Goal: Information Seeking & Learning: Learn about a topic

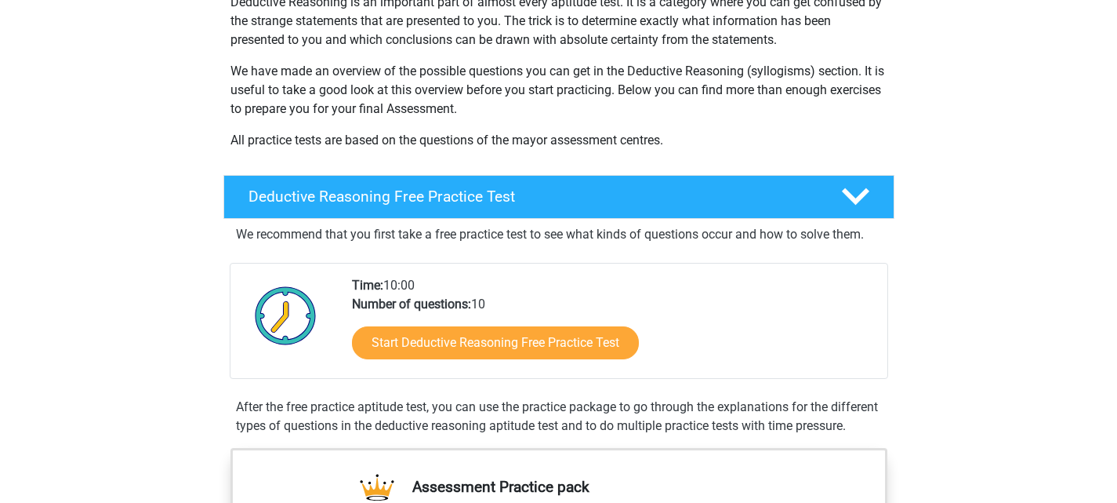
scroll to position [209, 0]
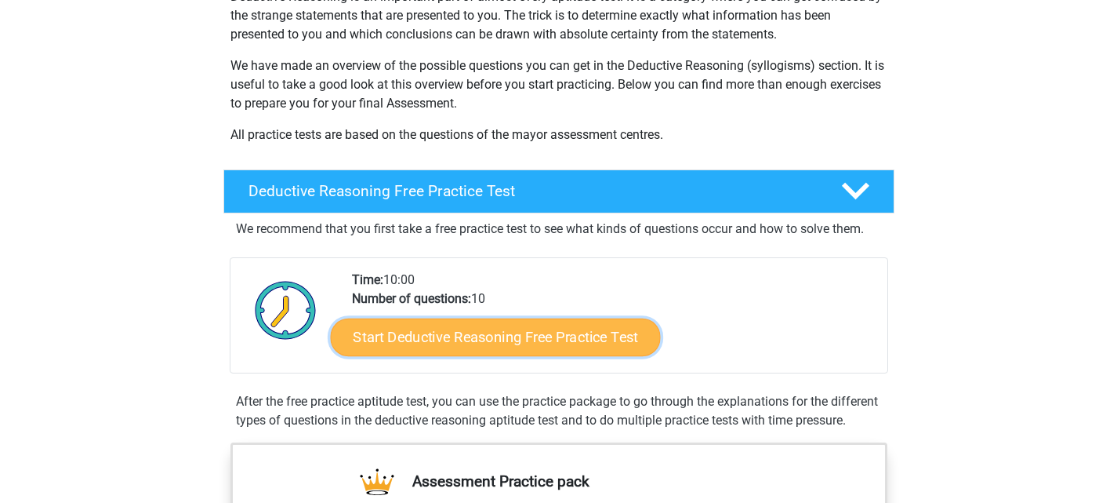
click at [440, 331] on link "Start Deductive Reasoning Free Practice Test" at bounding box center [495, 337] width 330 height 38
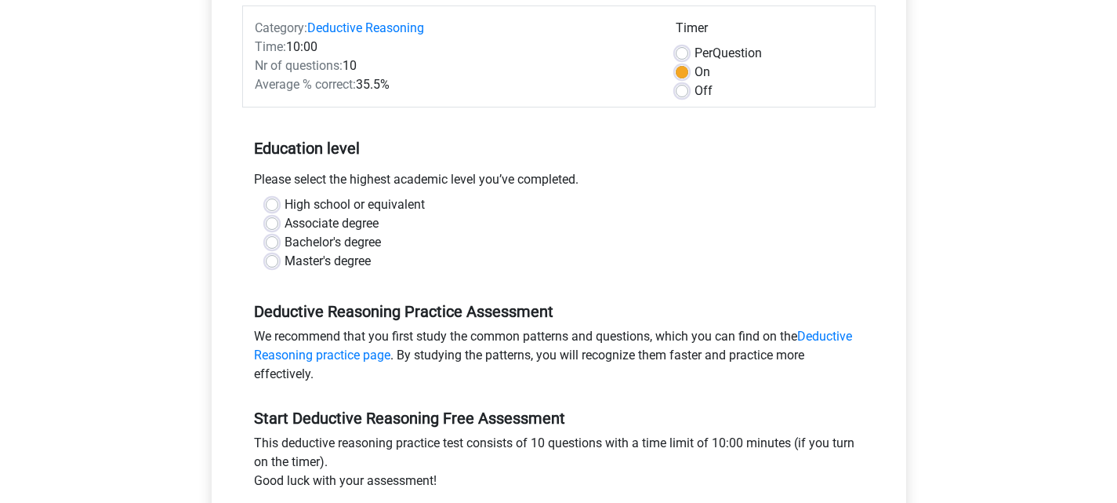
scroll to position [209, 0]
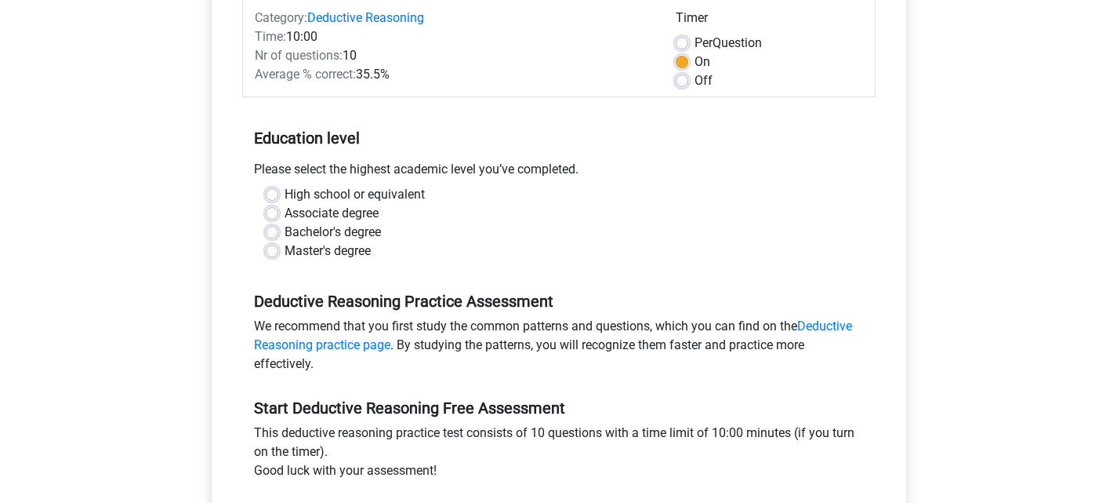
click at [314, 250] on label "Master's degree" at bounding box center [328, 250] width 86 height 19
click at [278, 250] on input "Master's degree" at bounding box center [272, 249] width 13 height 16
radio input "true"
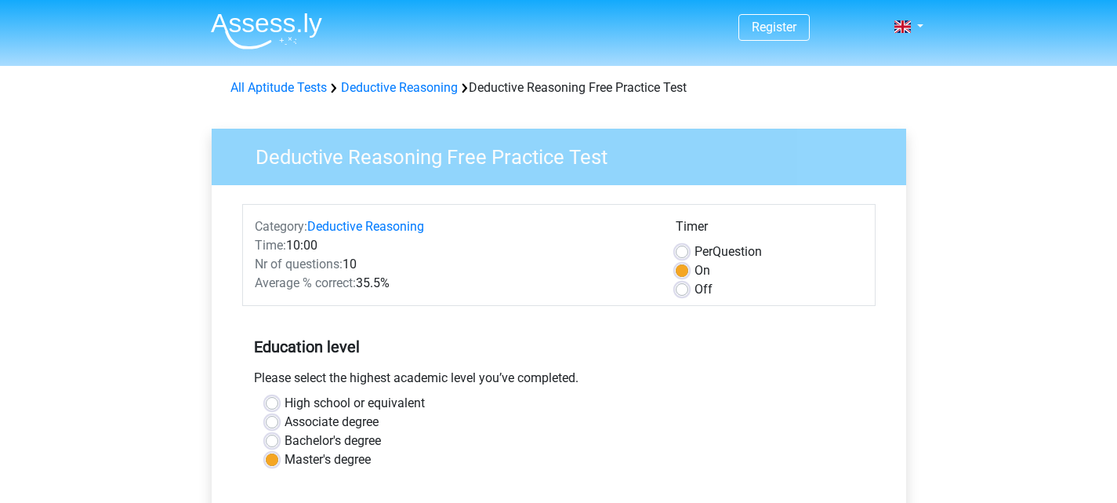
click at [694, 271] on div "On" at bounding box center [769, 270] width 187 height 19
click at [695, 292] on label "Off" at bounding box center [704, 289] width 18 height 19
click at [688, 292] on input "Off" at bounding box center [682, 288] width 13 height 16
radio input "true"
click at [695, 266] on label "On" at bounding box center [703, 270] width 16 height 19
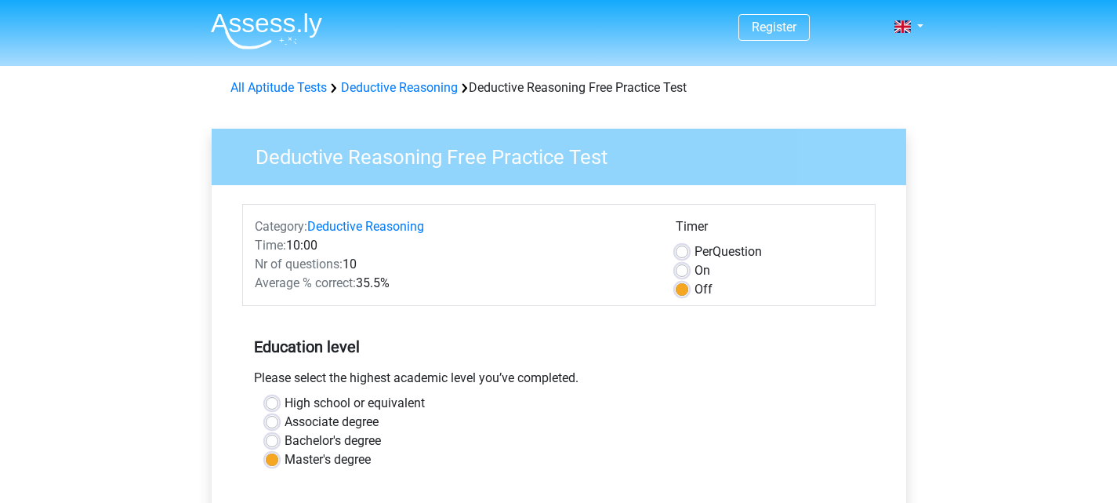
click at [680, 266] on input "On" at bounding box center [682, 269] width 13 height 16
radio input "true"
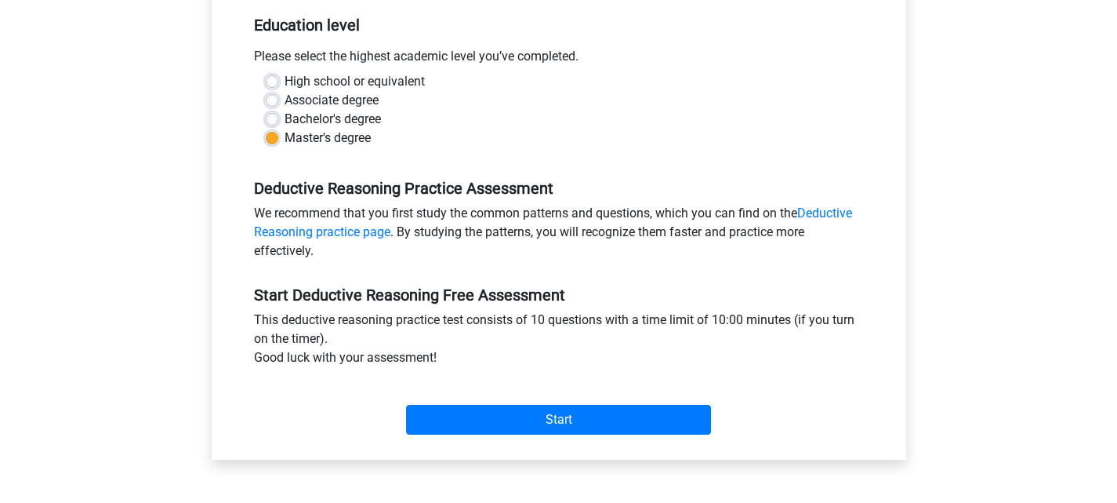
scroll to position [418, 0]
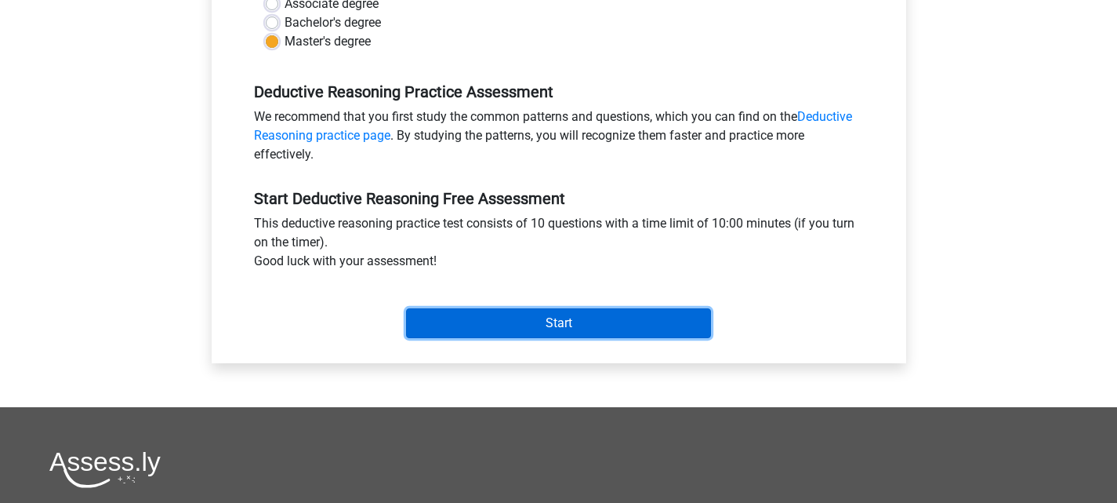
click at [606, 320] on input "Start" at bounding box center [558, 323] width 305 height 30
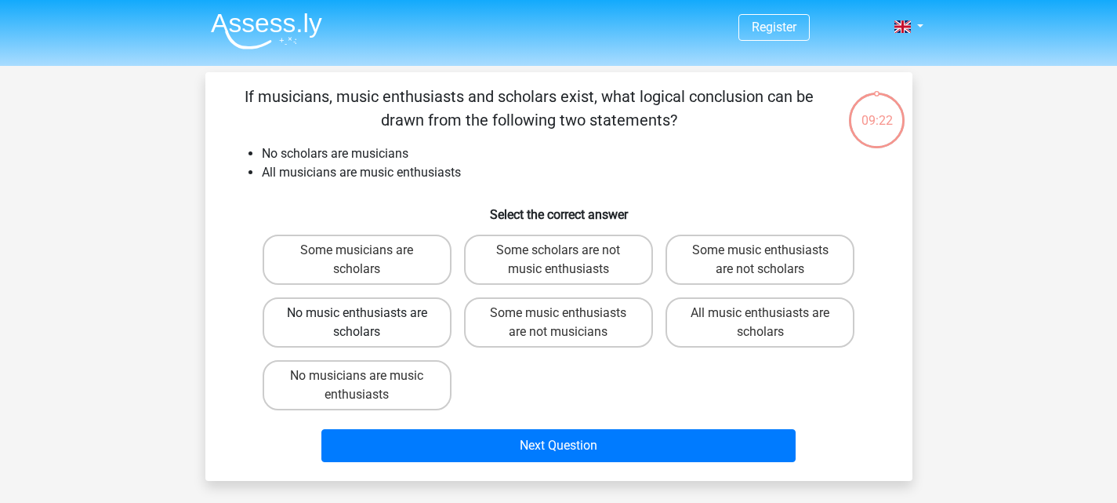
click at [417, 325] on label "No music enthusiasts are scholars" at bounding box center [357, 322] width 189 height 50
click at [367, 323] on input "No music enthusiasts are scholars" at bounding box center [362, 318] width 10 height 10
radio input "true"
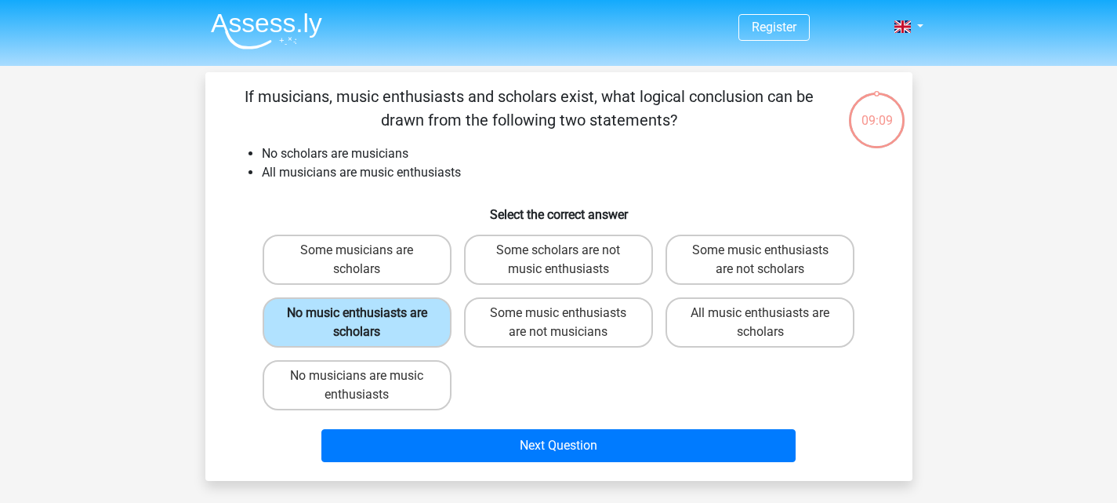
click at [414, 322] on label "No music enthusiasts are scholars" at bounding box center [357, 322] width 189 height 50
click at [367, 322] on input "No music enthusiasts are scholars" at bounding box center [362, 318] width 10 height 10
click at [521, 259] on label "Some scholars are not music enthusiasts" at bounding box center [558, 259] width 189 height 50
click at [558, 259] on input "Some scholars are not music enthusiasts" at bounding box center [563, 255] width 10 height 10
radio input "true"
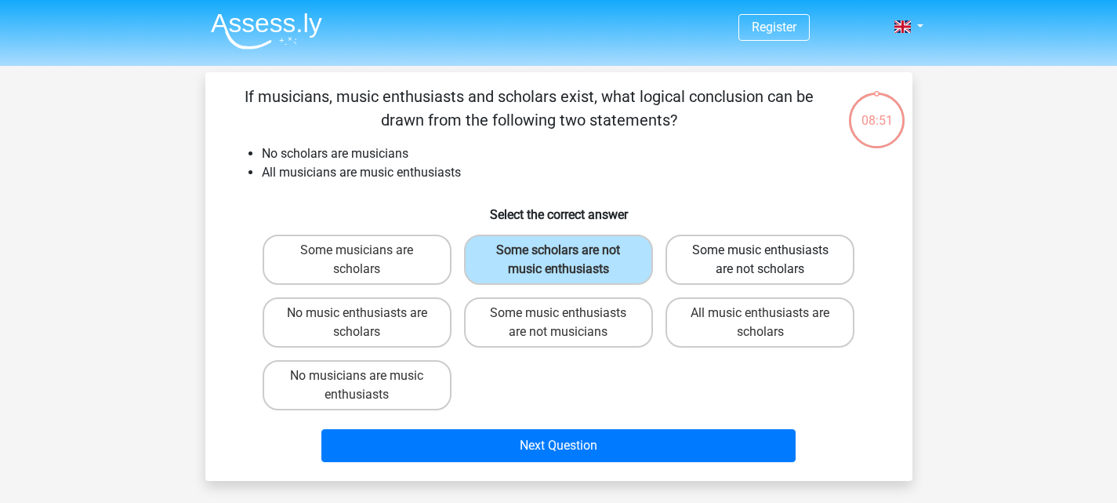
click at [793, 251] on label "Some music enthusiasts are not scholars" at bounding box center [760, 259] width 189 height 50
click at [771, 251] on input "Some music enthusiasts are not scholars" at bounding box center [766, 255] width 10 height 10
radio input "true"
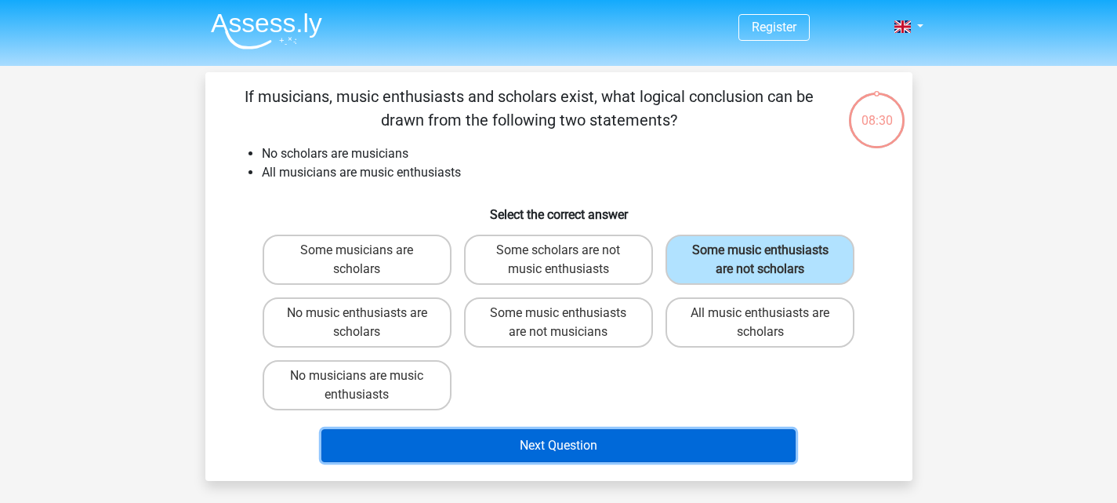
click at [670, 432] on button "Next Question" at bounding box center [558, 445] width 474 height 33
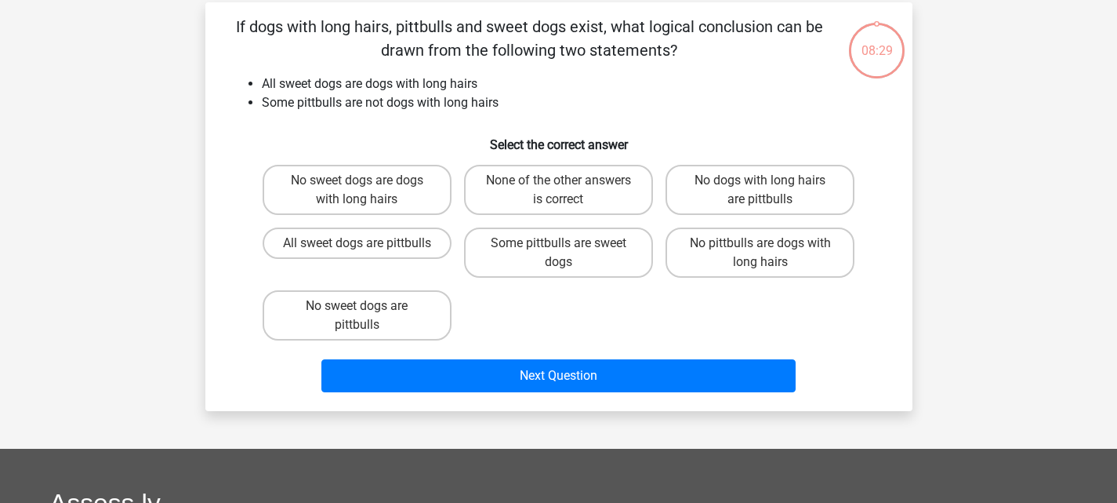
scroll to position [72, 0]
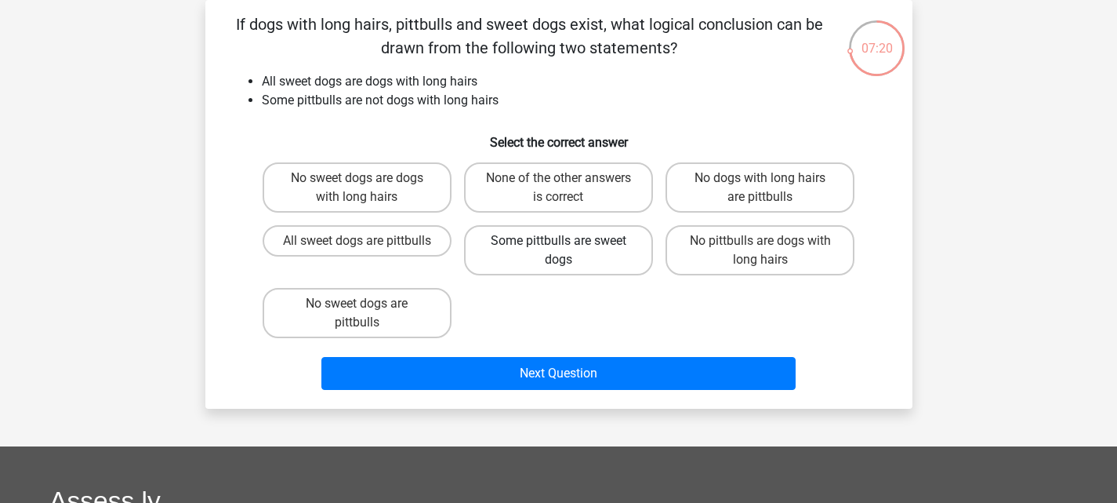
click at [633, 263] on label "Some pittbulls are sweet dogs" at bounding box center [558, 250] width 189 height 50
click at [568, 251] on input "Some pittbulls are sweet dogs" at bounding box center [563, 246] width 10 height 10
radio input "true"
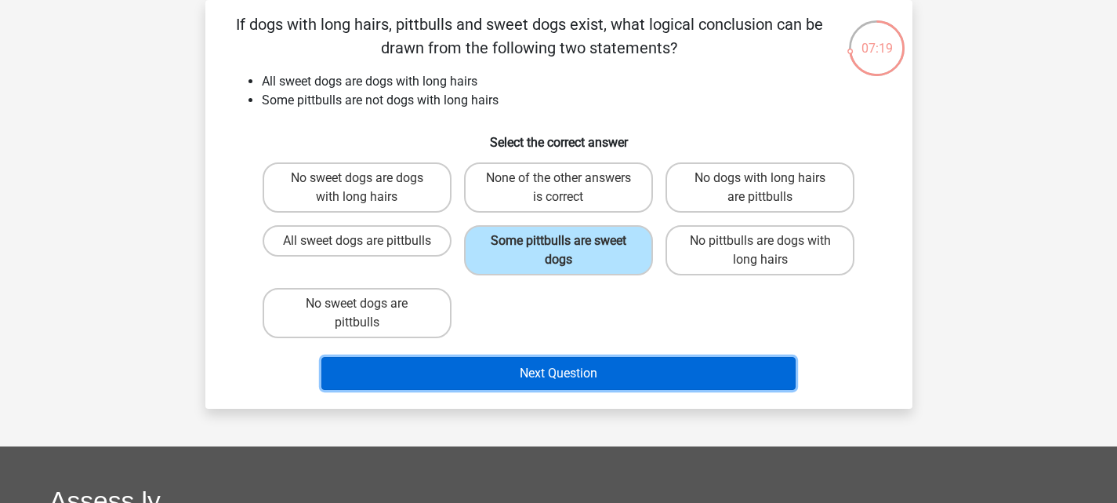
click at [630, 372] on button "Next Question" at bounding box center [558, 373] width 474 height 33
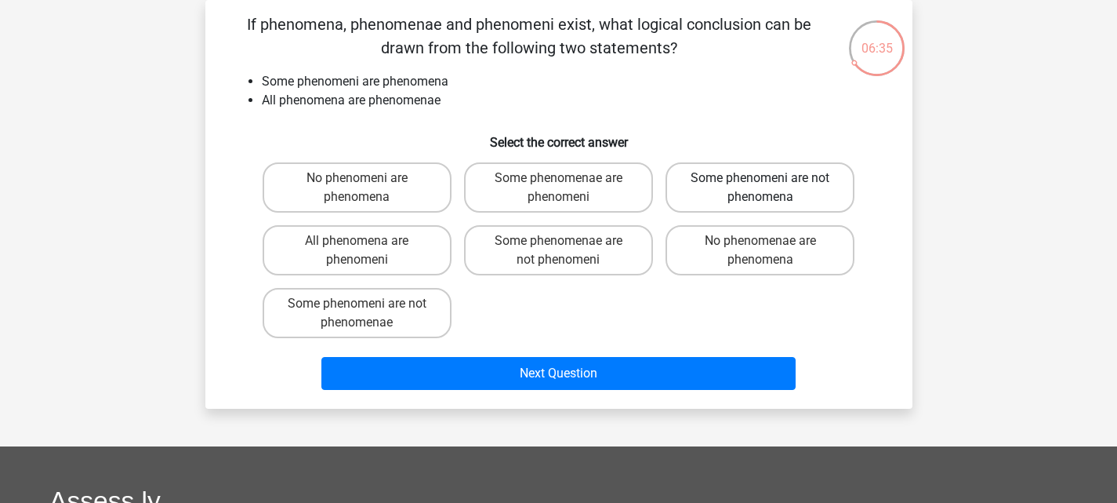
click at [828, 199] on label "Some phenomeni are not phenomena" at bounding box center [760, 187] width 189 height 50
click at [771, 188] on input "Some phenomeni are not phenomena" at bounding box center [766, 183] width 10 height 10
radio input "true"
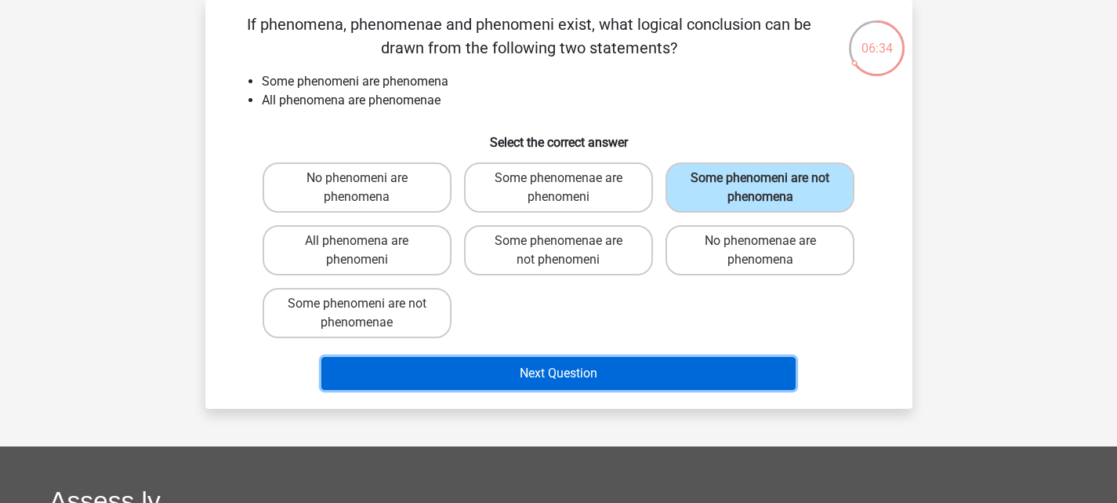
click at [689, 381] on button "Next Question" at bounding box center [558, 373] width 474 height 33
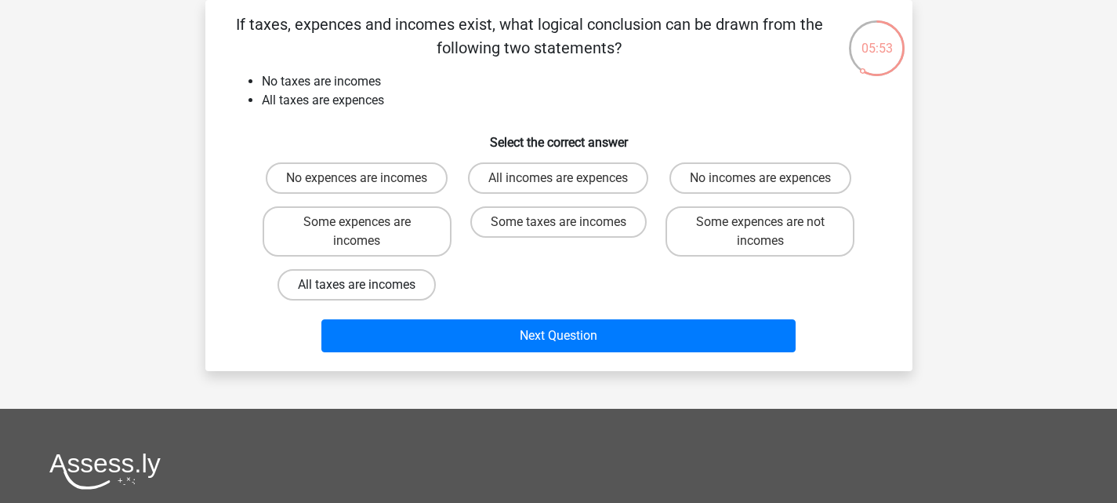
click at [413, 290] on label "All taxes are incomes" at bounding box center [357, 284] width 158 height 31
click at [367, 290] on input "All taxes are incomes" at bounding box center [362, 290] width 10 height 10
radio input "true"
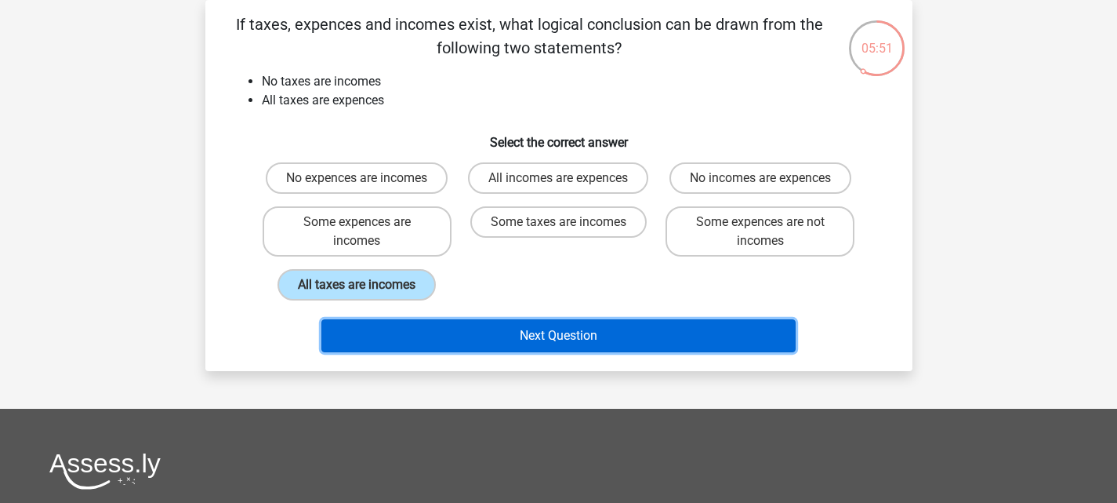
click at [493, 337] on button "Next Question" at bounding box center [558, 335] width 474 height 33
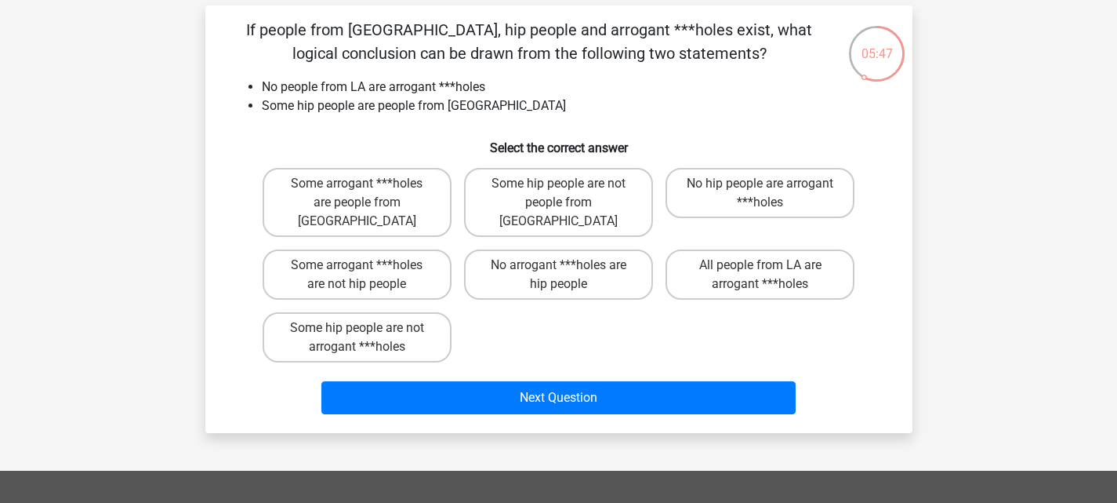
scroll to position [0, 0]
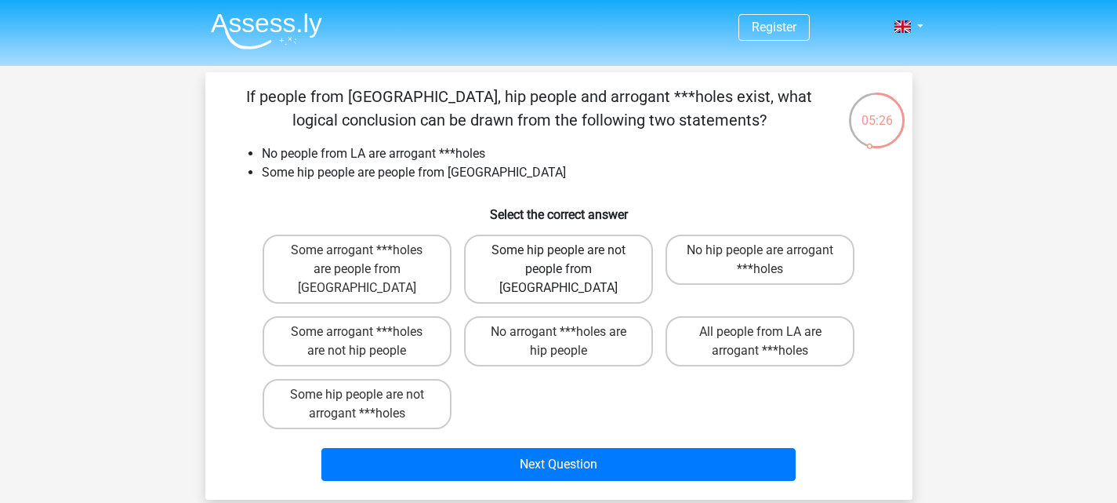
click at [597, 264] on label "Some hip people are not people from LA" at bounding box center [558, 268] width 189 height 69
click at [568, 260] on input "Some hip people are not people from LA" at bounding box center [563, 255] width 10 height 10
radio input "true"
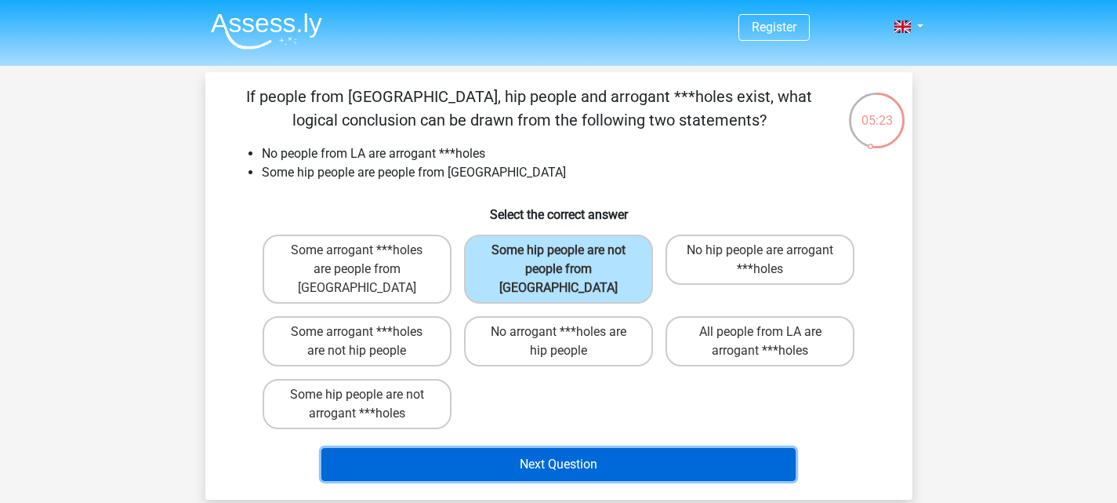
drag, startPoint x: 651, startPoint y: 448, endPoint x: 659, endPoint y: 453, distance: 9.1
click at [653, 448] on button "Next Question" at bounding box center [558, 464] width 474 height 33
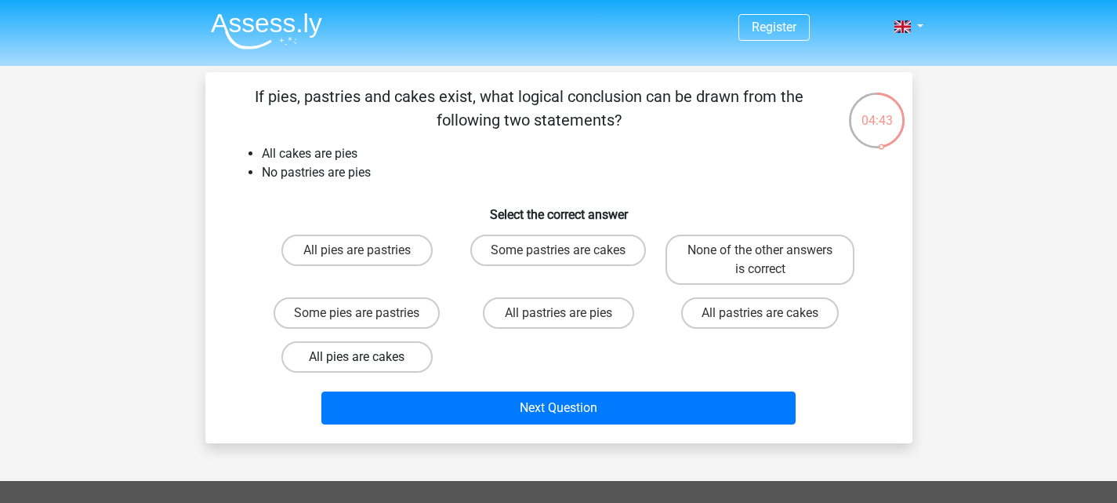
click at [398, 353] on label "All pies are cakes" at bounding box center [356, 356] width 151 height 31
click at [367, 357] on input "All pies are cakes" at bounding box center [362, 362] width 10 height 10
radio input "true"
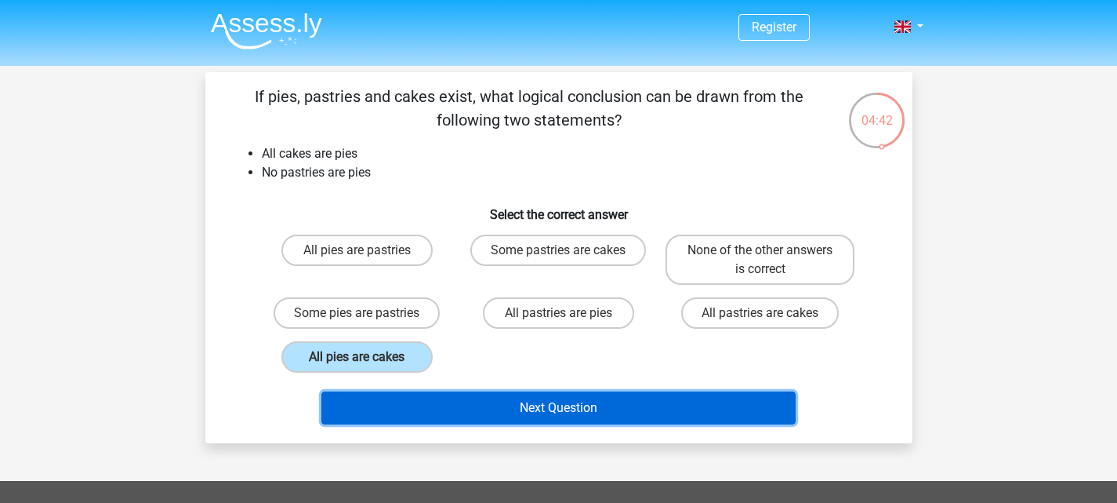
click at [600, 412] on button "Next Question" at bounding box center [558, 407] width 474 height 33
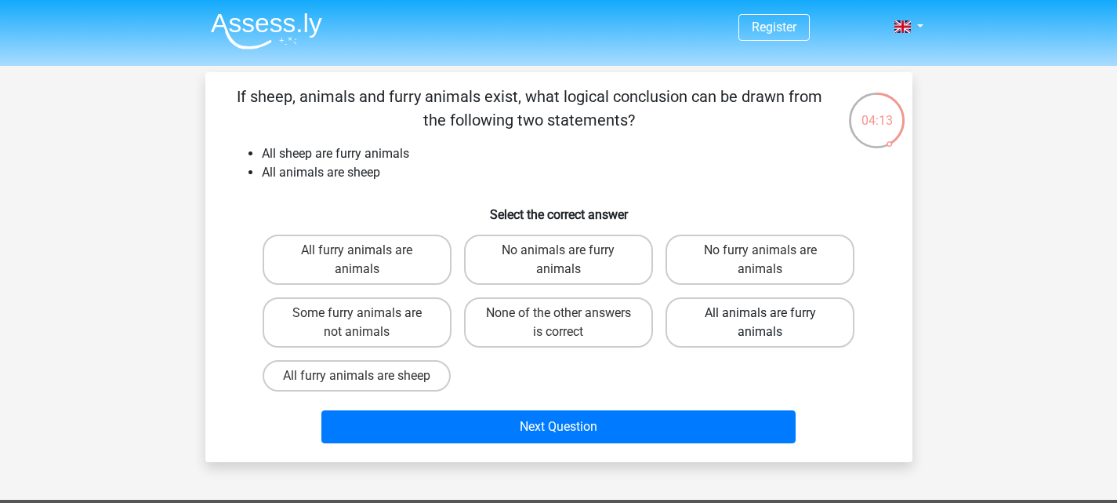
click at [801, 331] on label "All animals are furry animals" at bounding box center [760, 322] width 189 height 50
click at [771, 323] on input "All animals are furry animals" at bounding box center [766, 318] width 10 height 10
radio input "true"
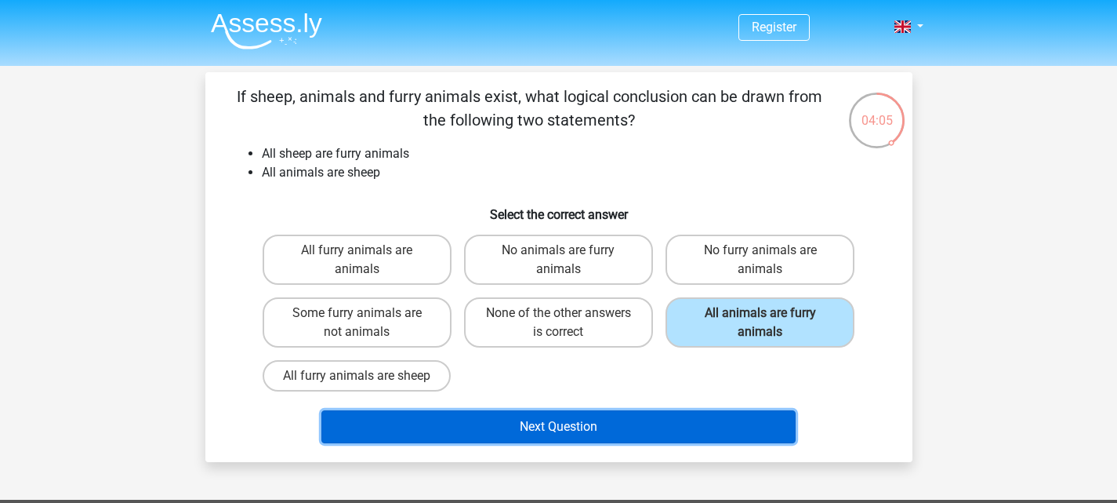
click at [540, 425] on button "Next Question" at bounding box center [558, 426] width 474 height 33
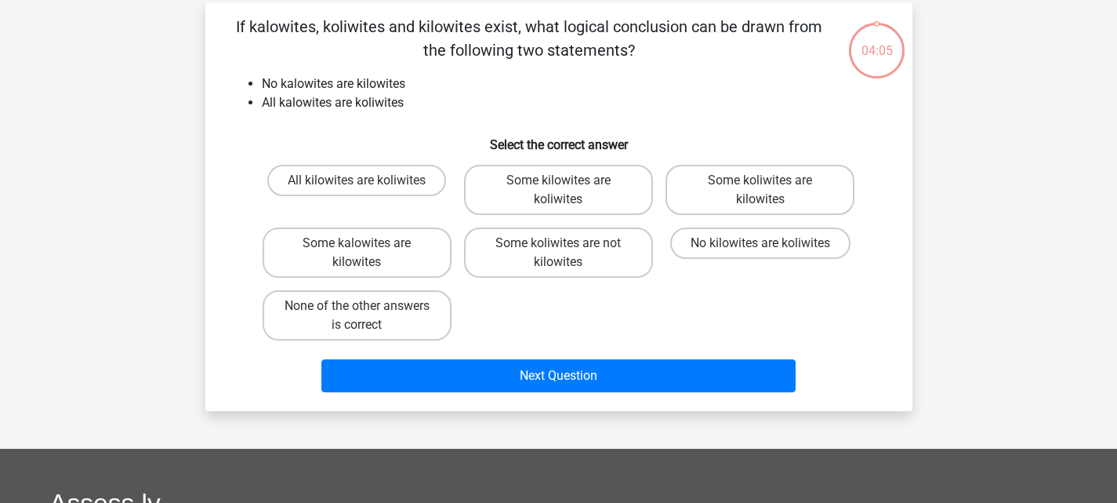
scroll to position [72, 0]
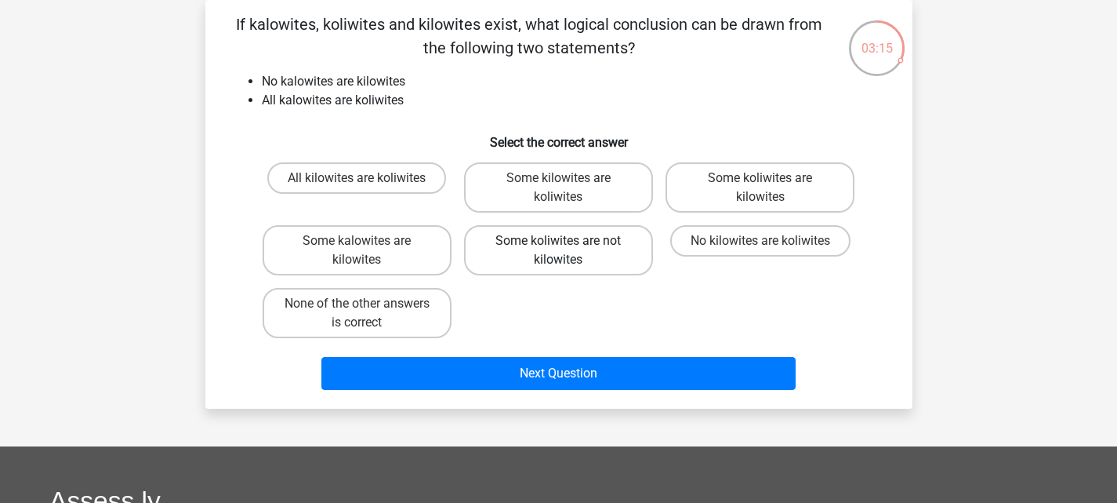
click at [583, 248] on label "Some koliwites are not kilowites" at bounding box center [558, 250] width 189 height 50
click at [568, 248] on input "Some koliwites are not kilowites" at bounding box center [563, 246] width 10 height 10
radio input "true"
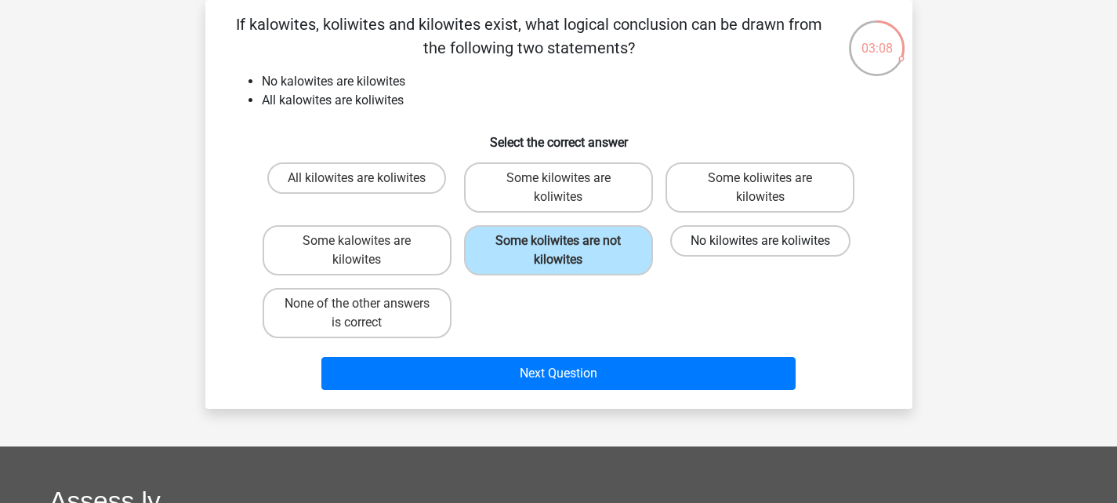
click at [791, 247] on label "No kilowites are koliwites" at bounding box center [760, 240] width 180 height 31
click at [771, 247] on input "No kilowites are koliwites" at bounding box center [766, 246] width 10 height 10
radio input "true"
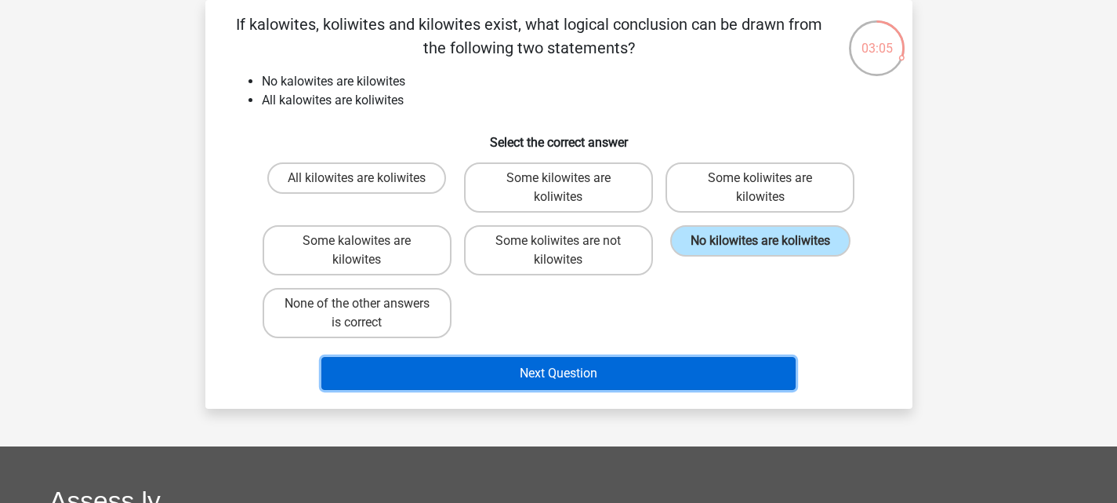
click at [744, 372] on button "Next Question" at bounding box center [558, 373] width 474 height 33
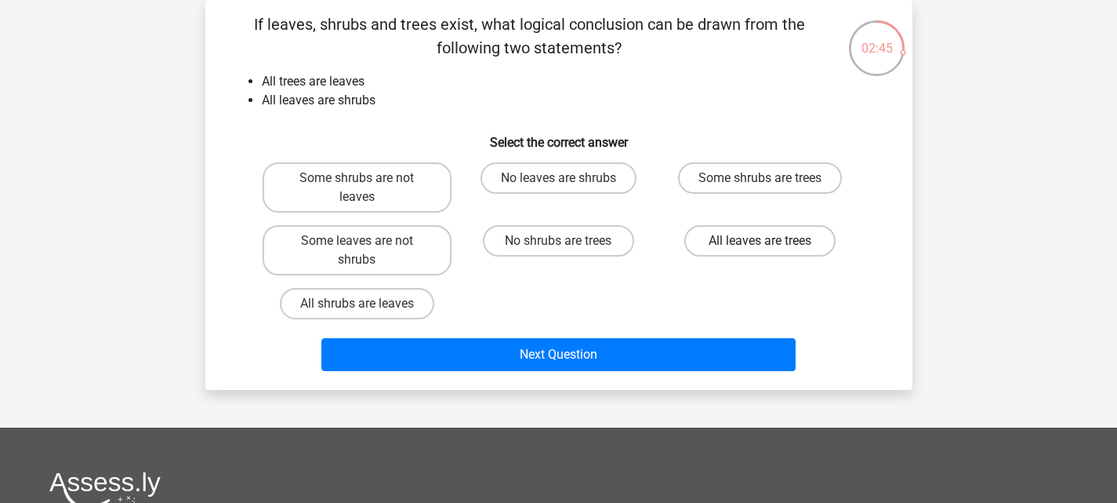
click at [788, 235] on label "All leaves are trees" at bounding box center [759, 240] width 151 height 31
click at [771, 241] on input "All leaves are trees" at bounding box center [766, 246] width 10 height 10
radio input "true"
click at [733, 179] on label "Some shrubs are trees" at bounding box center [760, 177] width 164 height 31
click at [761, 179] on input "Some shrubs are trees" at bounding box center [766, 183] width 10 height 10
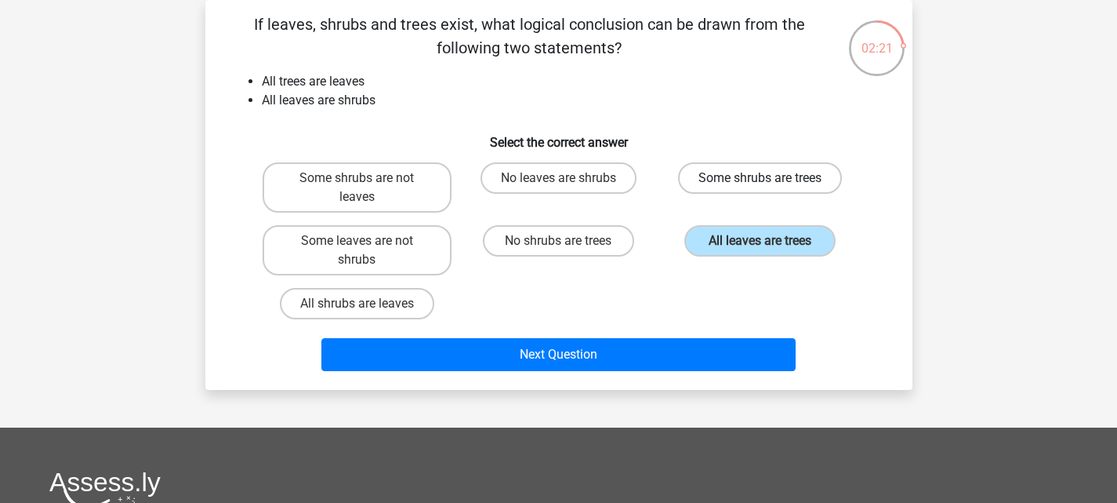
radio input "true"
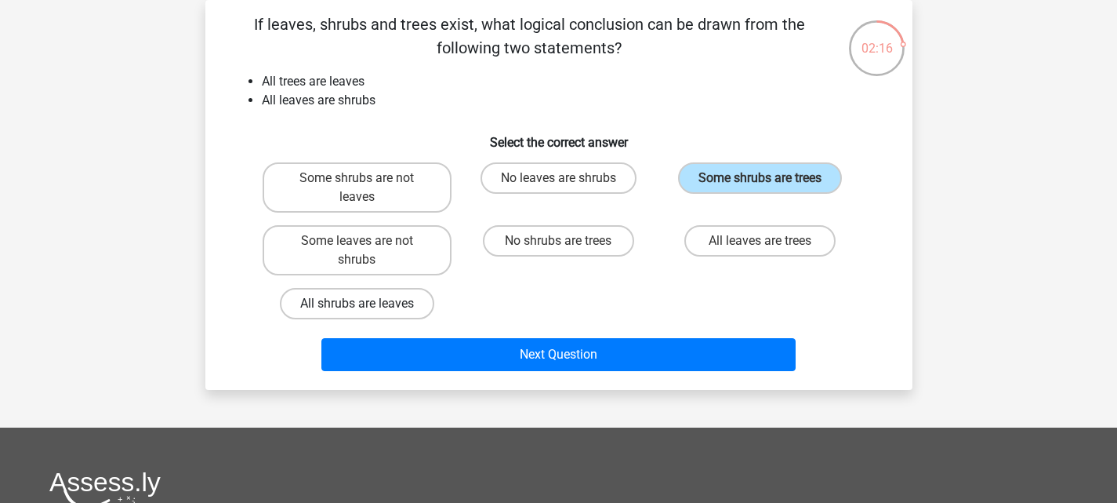
click at [412, 307] on label "All shrubs are leaves" at bounding box center [357, 303] width 154 height 31
click at [367, 307] on input "All shrubs are leaves" at bounding box center [362, 308] width 10 height 10
radio input "true"
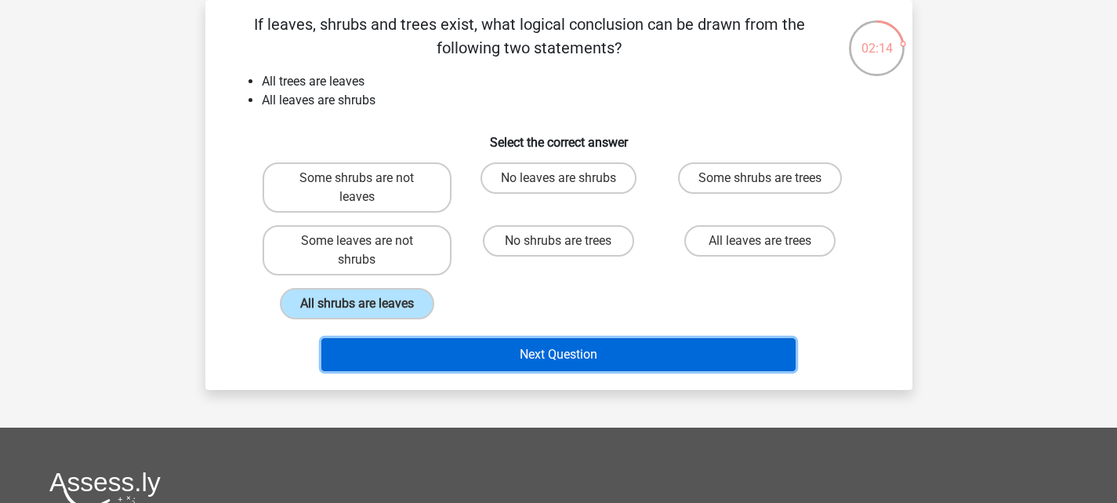
click at [550, 350] on button "Next Question" at bounding box center [558, 354] width 474 height 33
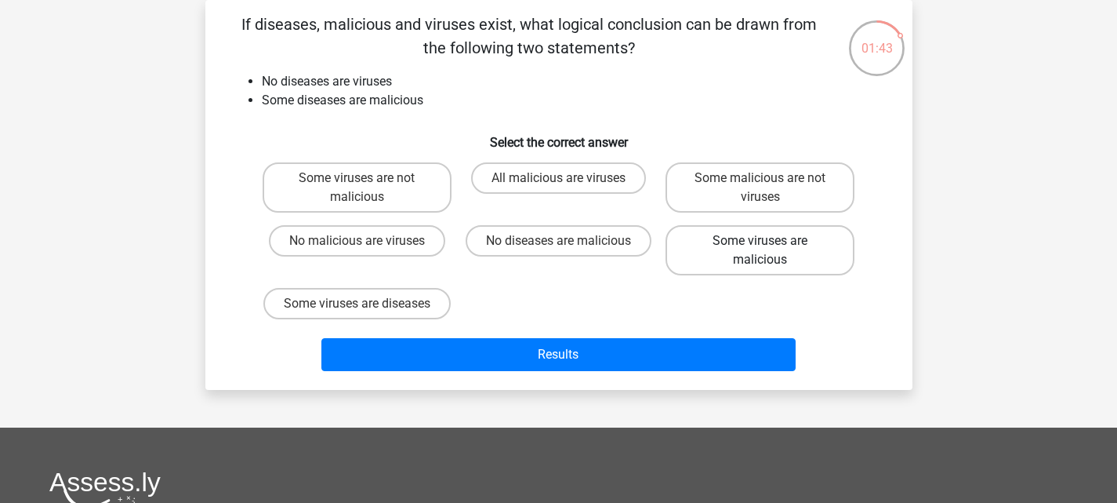
click at [793, 255] on label "Some viruses are malicious" at bounding box center [760, 250] width 189 height 50
click at [771, 251] on input "Some viruses are malicious" at bounding box center [766, 246] width 10 height 10
radio input "true"
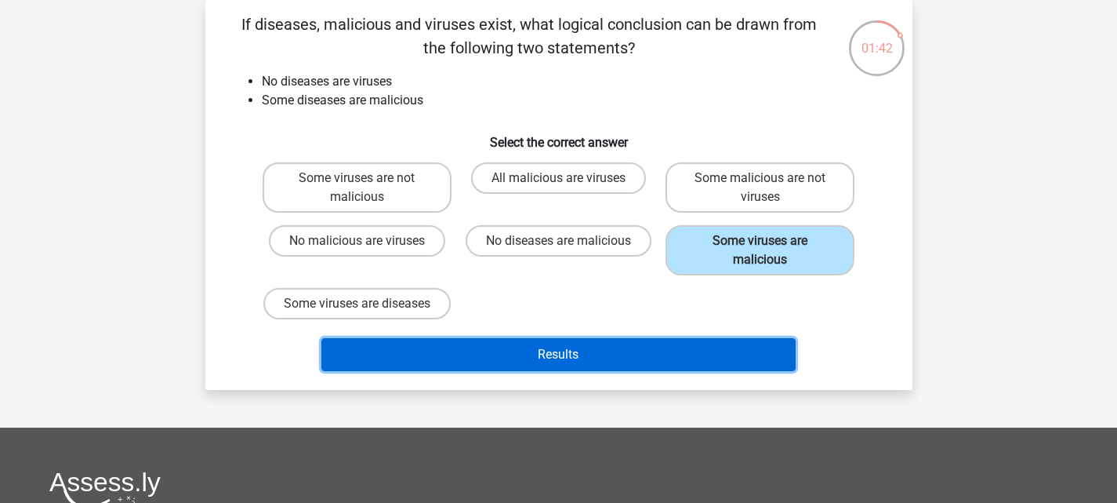
click at [753, 371] on button "Results" at bounding box center [558, 354] width 474 height 33
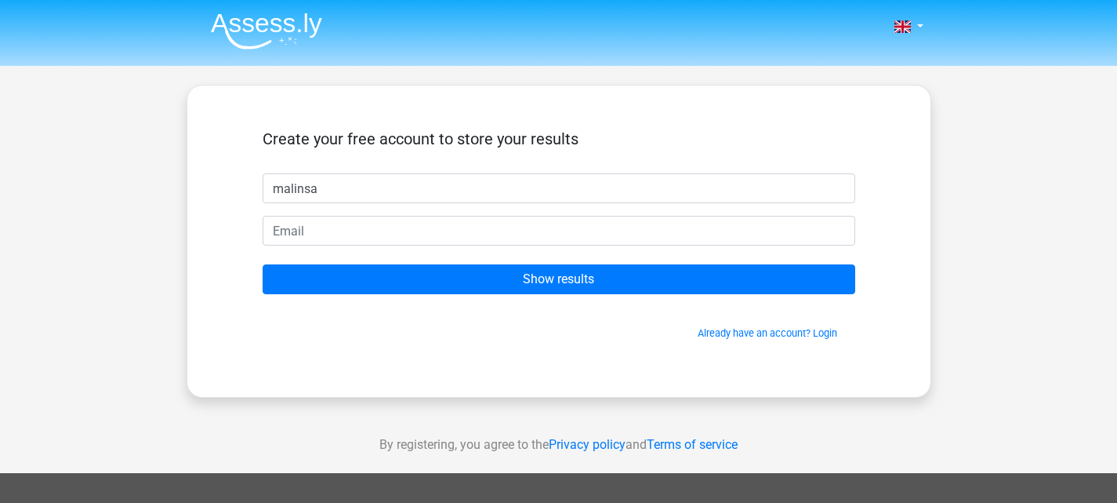
type input "malinsa"
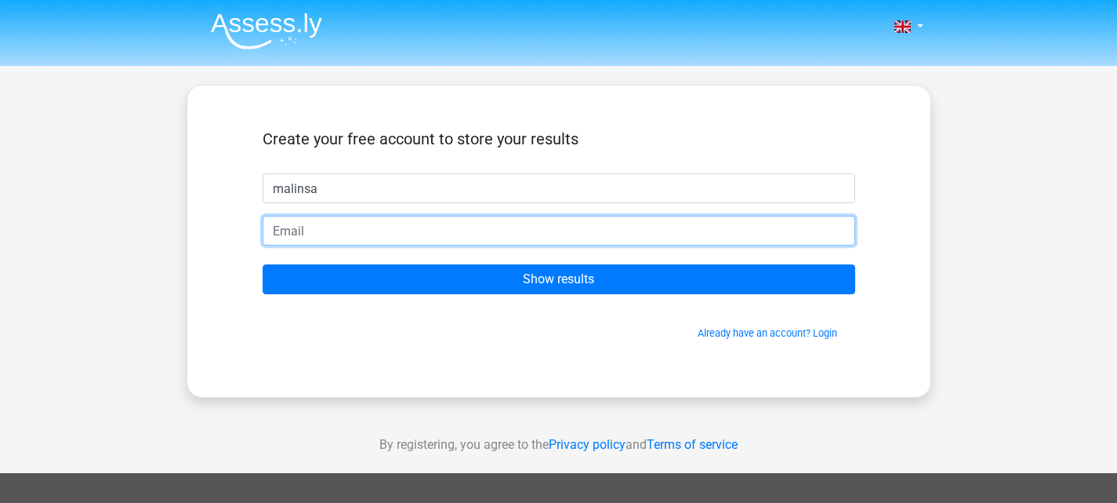
click at [547, 239] on input "email" at bounding box center [559, 231] width 593 height 30
type input "mkabeysundara@gmail.com"
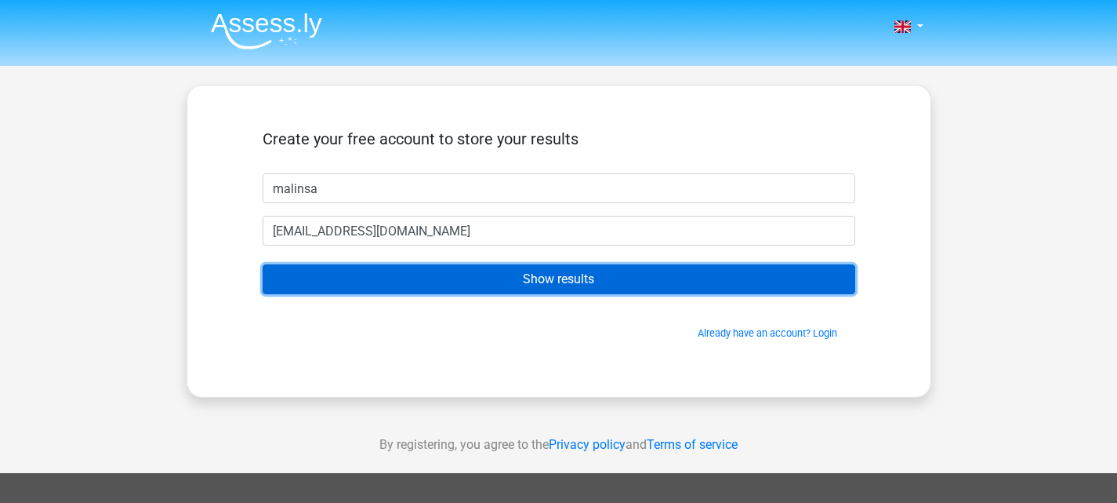
click at [516, 282] on input "Show results" at bounding box center [559, 279] width 593 height 30
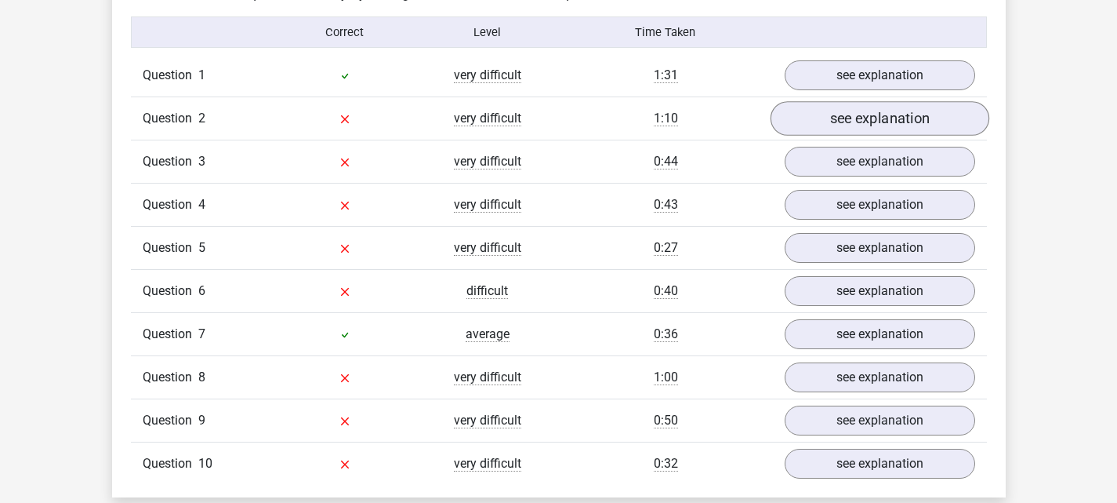
scroll to position [1254, 0]
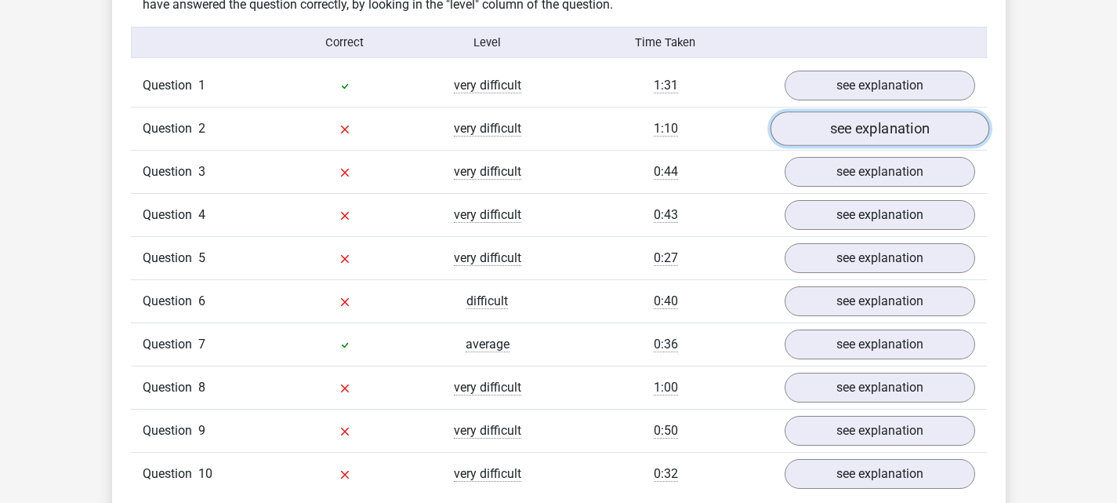
click at [903, 123] on link "see explanation" at bounding box center [879, 128] width 219 height 34
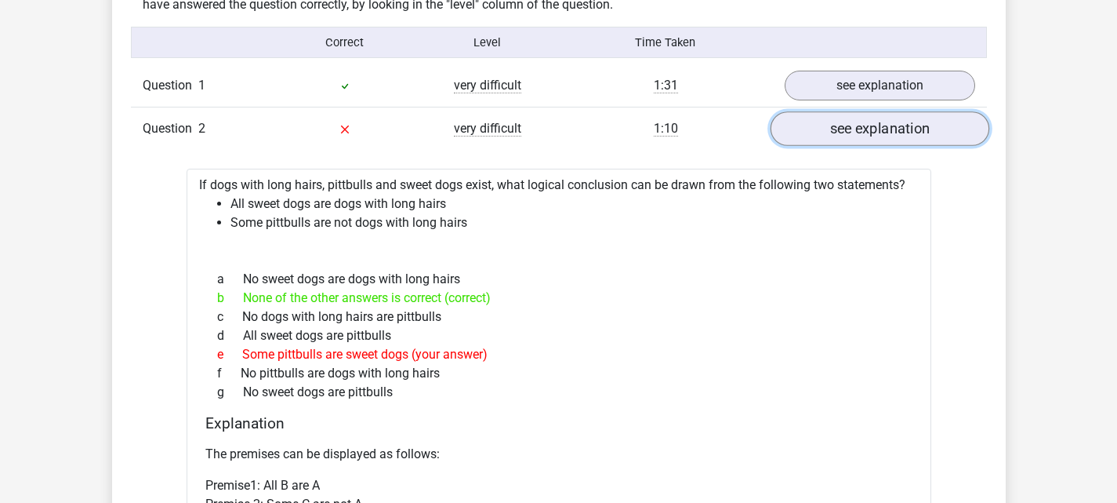
click at [899, 140] on link "see explanation" at bounding box center [879, 128] width 219 height 34
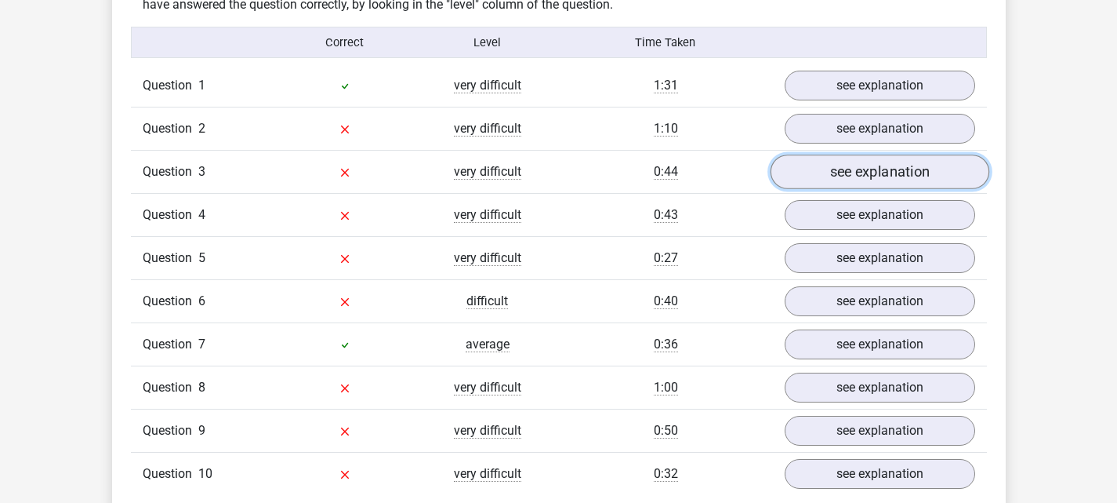
click at [922, 185] on link "see explanation" at bounding box center [879, 171] width 219 height 34
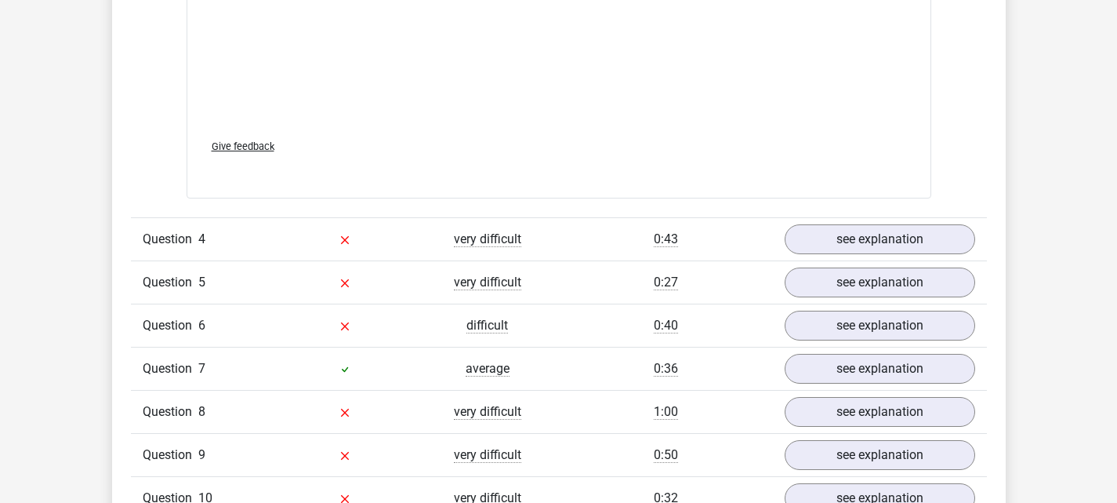
scroll to position [2090, 0]
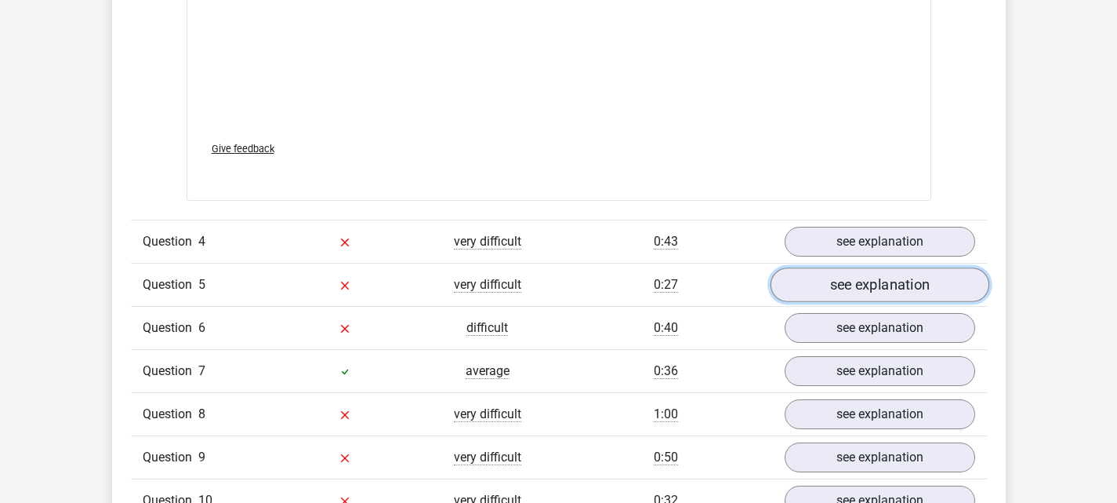
click at [931, 284] on link "see explanation" at bounding box center [879, 285] width 219 height 34
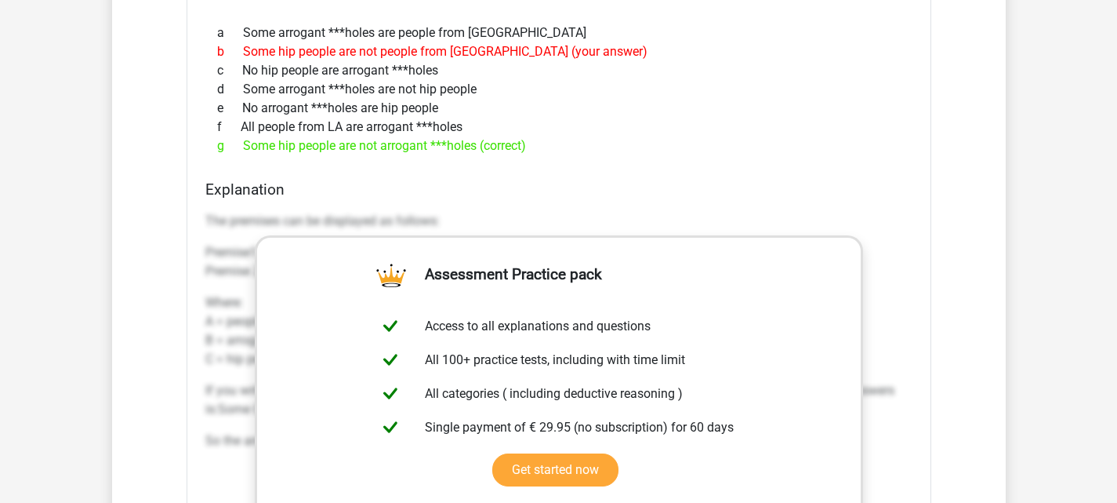
scroll to position [2509, 0]
